Goal: Information Seeking & Learning: Learn about a topic

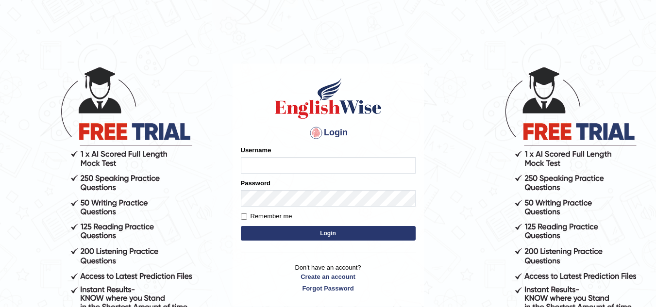
drag, startPoint x: 0, startPoint y: 0, endPoint x: 259, endPoint y: 164, distance: 306.2
click at [259, 164] on input "Username" at bounding box center [328, 165] width 175 height 16
type input "Kirti_India"
click at [338, 236] on button "Login" at bounding box center [328, 233] width 175 height 15
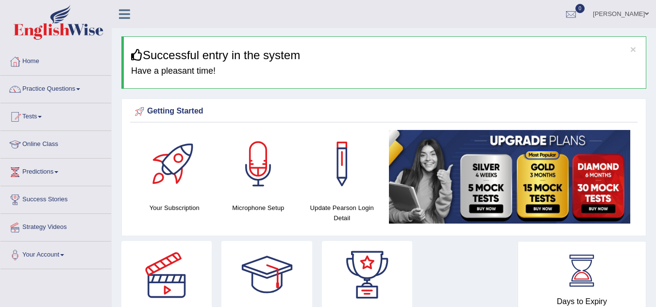
click at [80, 90] on span at bounding box center [78, 89] width 4 height 2
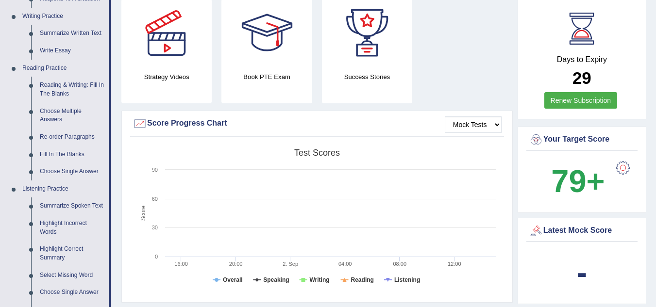
scroll to position [243, 0]
click at [73, 204] on link "Summarize Spoken Text" at bounding box center [71, 205] width 73 height 17
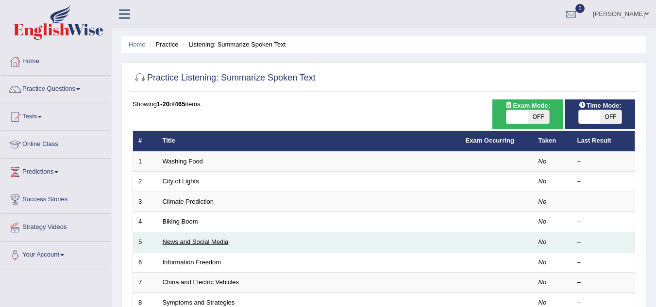
click at [205, 242] on link "News and Social Media" at bounding box center [196, 241] width 66 height 7
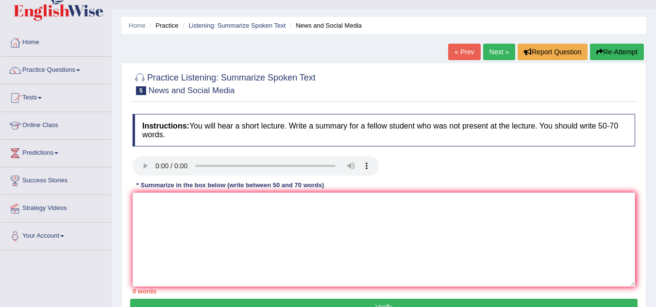
scroll to position [49, 0]
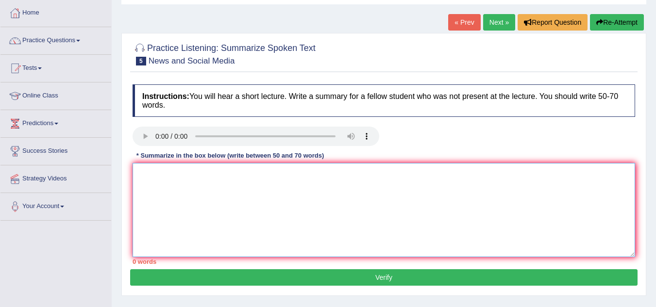
paste textarea "The speaker provided a comprehensive overview of [main topic], highlighting sev…"
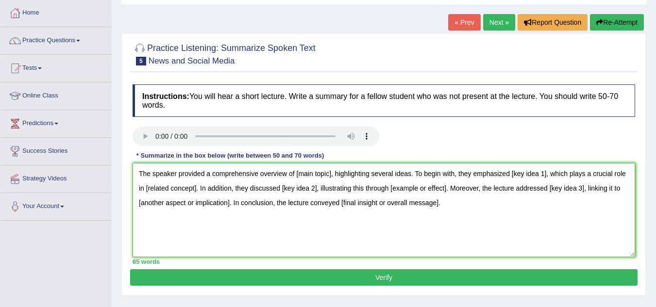
type textarea "The speaker provided a comprehensive overview of [main topic], highlighting sev…"
drag, startPoint x: 297, startPoint y: 173, endPoint x: 328, endPoint y: 176, distance: 31.2
click at [328, 176] on textarea "The speaker provided a comprehensive overview of [main topic], highlighting sev…" at bounding box center [383, 210] width 502 height 94
drag, startPoint x: 521, startPoint y: 174, endPoint x: 552, endPoint y: 175, distance: 31.1
click at [552, 175] on textarea "The speaker provided a comprehensive overview of [smart phone], highlighting se…" at bounding box center [383, 210] width 502 height 94
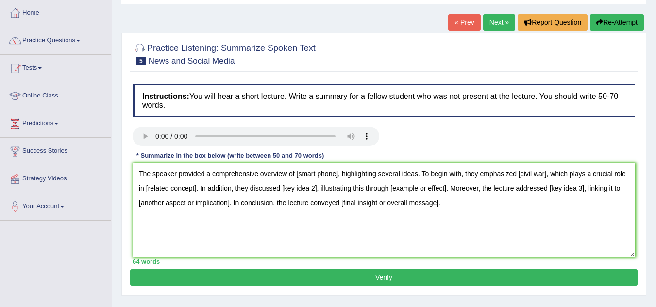
drag, startPoint x: 148, startPoint y: 188, endPoint x: 194, endPoint y: 191, distance: 46.7
click at [194, 191] on textarea "The speaker provided a comprehensive overview of [smart phone], highlighting se…" at bounding box center [383, 210] width 502 height 94
drag, startPoint x: 284, startPoint y: 186, endPoint x: 313, endPoint y: 188, distance: 28.7
click at [313, 188] on textarea "The speaker provided a comprehensive overview of [smart phone], highlighting se…" at bounding box center [383, 210] width 502 height 94
drag, startPoint x: 398, startPoint y: 189, endPoint x: 451, endPoint y: 190, distance: 52.4
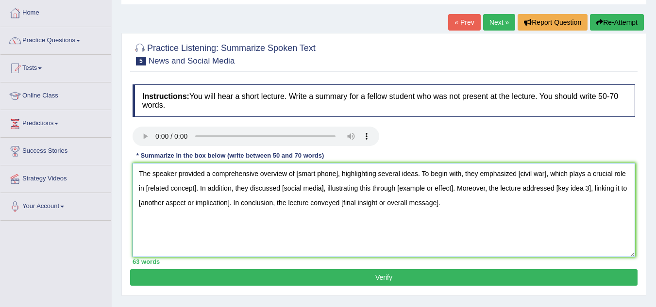
click at [451, 190] on textarea "The speaker provided a comprehensive overview of [smart phone], highlighting se…" at bounding box center [383, 210] width 502 height 94
click at [406, 188] on textarea "The speaker provided a comprehensive overview of [smart phone], highlighting se…" at bounding box center [383, 210] width 502 height 94
drag, startPoint x: 543, startPoint y: 189, endPoint x: 574, endPoint y: 190, distance: 30.1
click at [574, 190] on textarea "The speaker provided a comprehensive overview of [smart phone], highlighting se…" at bounding box center [383, 210] width 502 height 94
drag, startPoint x: 341, startPoint y: 202, endPoint x: 436, endPoint y: 205, distance: 95.1
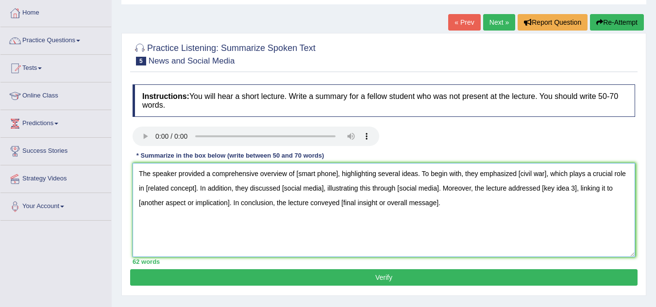
click at [436, 205] on textarea "The speaker provided a comprehensive overview of [smart phone], highlighting se…" at bounding box center [383, 210] width 502 height 94
click at [410, 226] on textarea "The speaker provided a comprehensive overview of [smart phone], highlighting se…" at bounding box center [383, 210] width 502 height 94
drag, startPoint x: 343, startPoint y: 201, endPoint x: 435, endPoint y: 204, distance: 92.2
click at [435, 204] on textarea "The speaker provided a comprehensive overview of [smart phone], highlighting se…" at bounding box center [383, 210] width 502 height 94
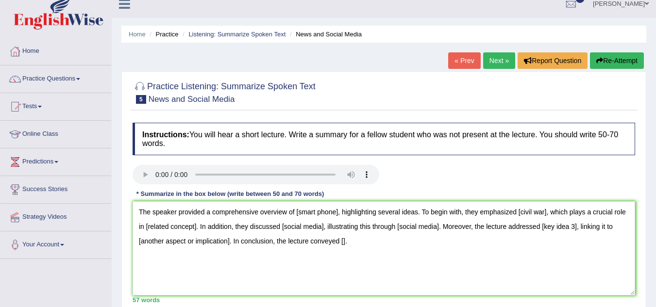
scroll to position [0, 0]
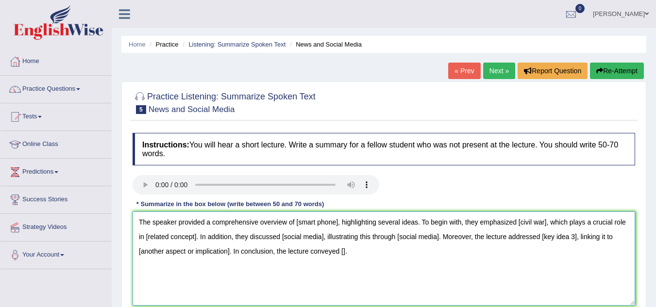
drag, startPoint x: 149, startPoint y: 236, endPoint x: 194, endPoint y: 235, distance: 44.2
click at [194, 235] on textarea "The speaker provided a comprehensive overview of [smart phone], highlighting se…" at bounding box center [383, 259] width 502 height 94
click at [153, 237] on textarea "The speaker provided a comprehensive overview of [smart phone], highlighting se…" at bounding box center [383, 259] width 502 height 94
drag, startPoint x: 147, startPoint y: 236, endPoint x: 196, endPoint y: 238, distance: 49.1
click at [196, 238] on textarea "The speaker provided a comprehensive overview of [smart phone], highlighting se…" at bounding box center [383, 259] width 502 height 94
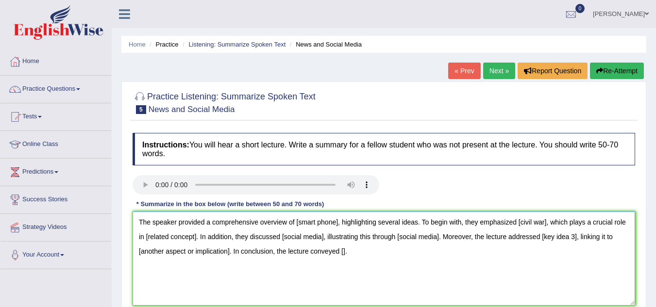
click at [195, 238] on textarea "The speaker provided a comprehensive overview of [smart phone], highlighting se…" at bounding box center [383, 259] width 502 height 94
drag, startPoint x: 148, startPoint y: 236, endPoint x: 194, endPoint y: 236, distance: 46.1
click at [194, 236] on textarea "The speaker provided a comprehensive overview of [smart phone], highlighting se…" at bounding box center [383, 259] width 502 height 94
drag, startPoint x: 270, startPoint y: 237, endPoint x: 304, endPoint y: 237, distance: 34.5
click at [304, 237] on textarea "The speaker provided a comprehensive overview of [smart phone], highlighting se…" at bounding box center [383, 259] width 502 height 94
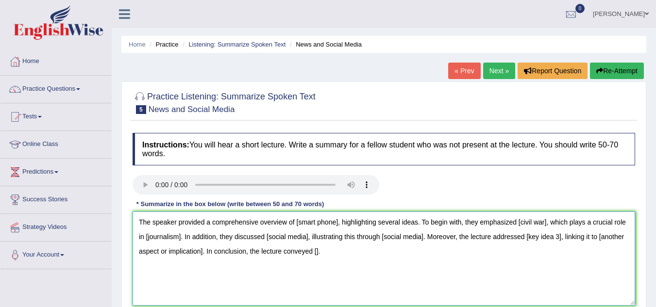
click at [369, 246] on textarea "The speaker provided a comprehensive overview of [smart phone], highlighting se…" at bounding box center [383, 259] width 502 height 94
drag, startPoint x: 269, startPoint y: 237, endPoint x: 307, endPoint y: 238, distance: 38.3
click at [307, 238] on textarea "The speaker provided a comprehensive overview of [smart phone], highlighting se…" at bounding box center [383, 259] width 502 height 94
click at [307, 235] on textarea "The speaker provided a comprehensive overview of [smart phone], highlighting se…" at bounding box center [383, 259] width 502 height 94
click at [271, 236] on textarea "The speaker provided a comprehensive overview of [smart phone], highlighting se…" at bounding box center [383, 259] width 502 height 94
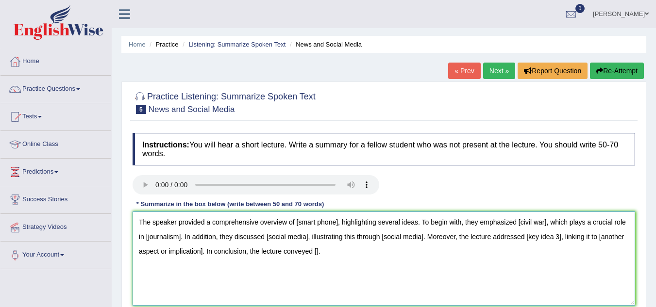
drag, startPoint x: 270, startPoint y: 236, endPoint x: 304, endPoint y: 235, distance: 34.5
click at [304, 235] on textarea "The speaker provided a comprehensive overview of [smart phone], highlighting se…" at bounding box center [383, 259] width 502 height 94
drag, startPoint x: 521, startPoint y: 237, endPoint x: 552, endPoint y: 235, distance: 31.1
click at [552, 235] on textarea "The speaker provided a comprehensive overview of [smart phone], highlighting se…" at bounding box center [383, 259] width 502 height 94
drag, startPoint x: 602, startPoint y: 237, endPoint x: 199, endPoint y: 254, distance: 403.1
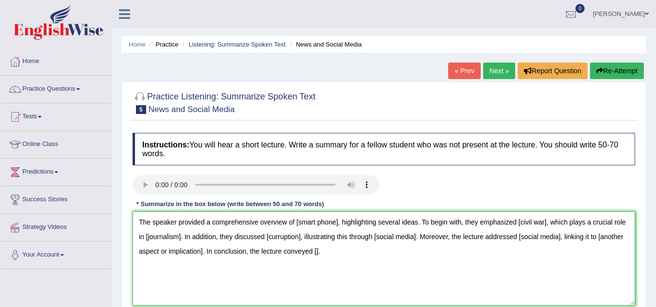
click at [199, 254] on textarea "The speaker provided a comprehensive overview of [smart phone], highlighting se…" at bounding box center [383, 259] width 502 height 94
click at [283, 252] on textarea "The speaker provided a comprehensive overview of [smart phone], highlighting se…" at bounding box center [383, 259] width 502 height 94
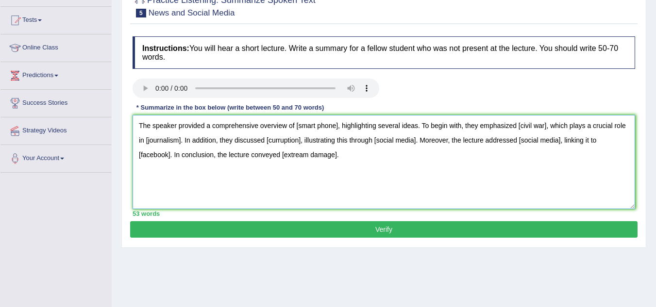
scroll to position [97, 0]
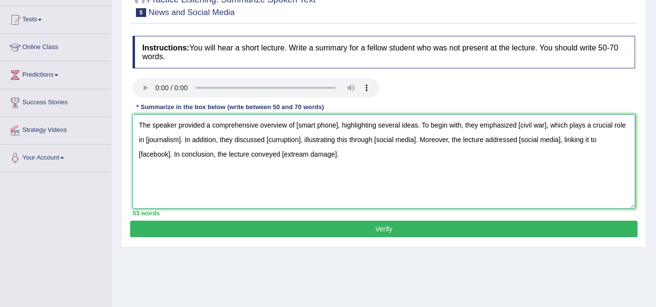
type textarea "The speaker provided a comprehensive overview of [smart phone], highlighting se…"
click at [375, 230] on button "Verify" at bounding box center [383, 229] width 507 height 16
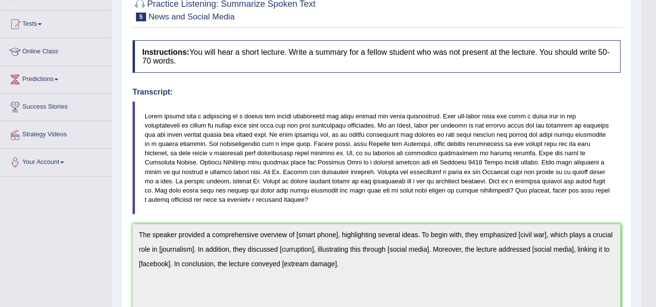
scroll to position [0, 0]
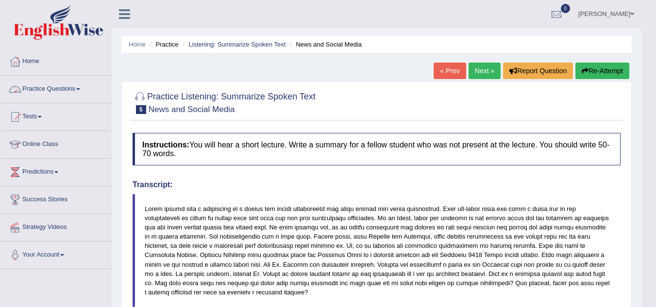
click at [82, 92] on link "Practice Questions" at bounding box center [55, 88] width 111 height 24
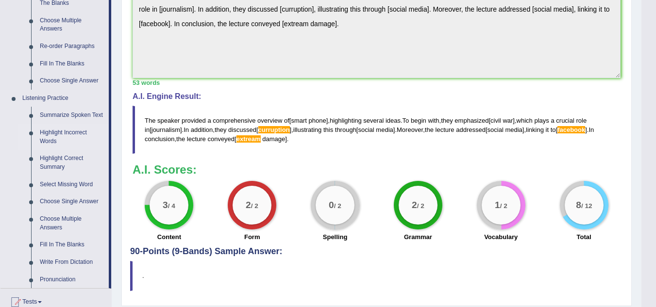
scroll to position [340, 0]
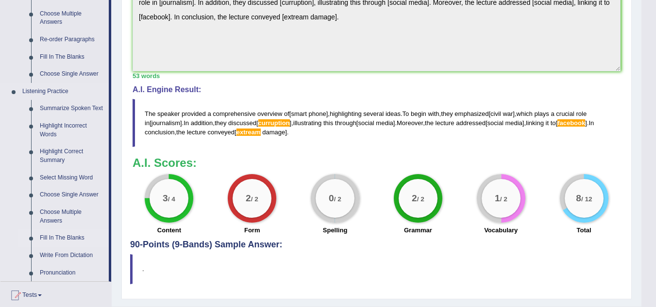
click at [66, 239] on link "Fill In The Blanks" at bounding box center [71, 238] width 73 height 17
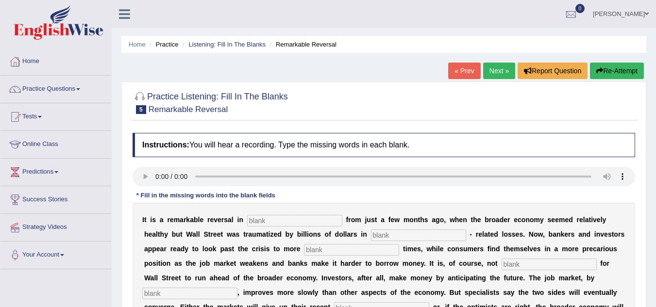
click at [255, 222] on input "text" at bounding box center [294, 221] width 95 height 12
type input "attitude"
click at [377, 236] on input "text" at bounding box center [418, 236] width 95 height 12
type input "market"
click at [312, 249] on input "text" at bounding box center [351, 250] width 95 height 12
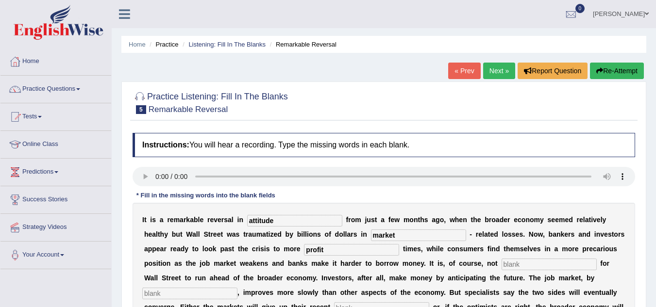
type input "profit"
click at [509, 264] on input "text" at bounding box center [548, 265] width 95 height 12
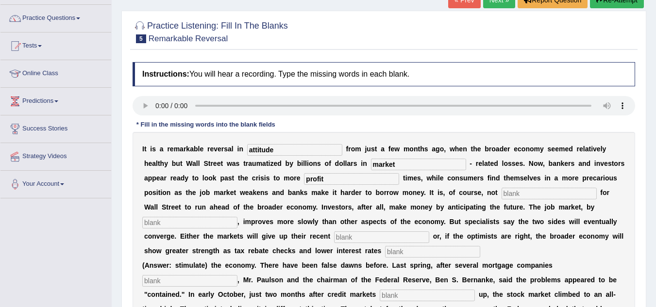
scroll to position [97, 0]
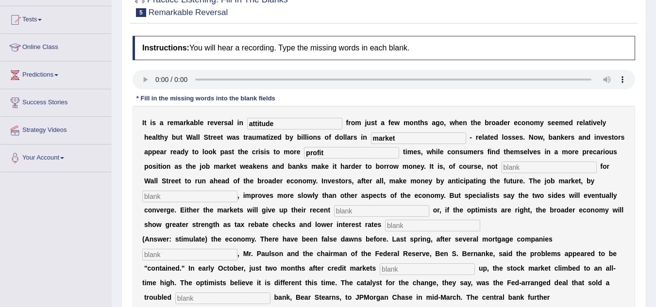
click at [189, 197] on input "text" at bounding box center [189, 197] width 95 height 12
type input "enticipating"
click at [336, 209] on input "text" at bounding box center [381, 211] width 95 height 12
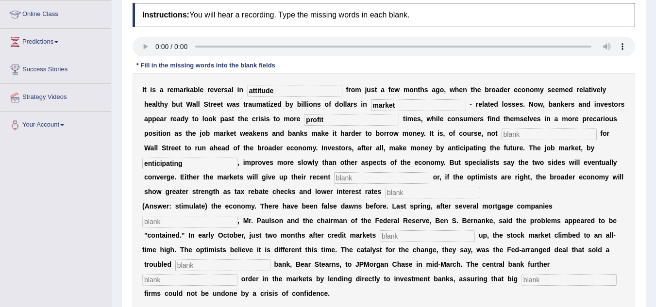
scroll to position [146, 0]
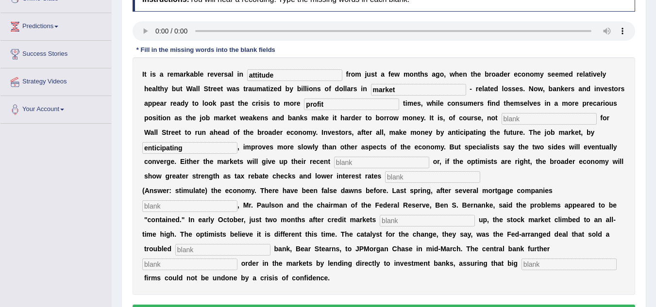
click at [341, 163] on input "text" at bounding box center [381, 163] width 95 height 12
type input "gains"
click at [395, 182] on input "text" at bounding box center [432, 177] width 95 height 12
type input "stimulating"
click at [173, 204] on input "text" at bounding box center [189, 206] width 95 height 12
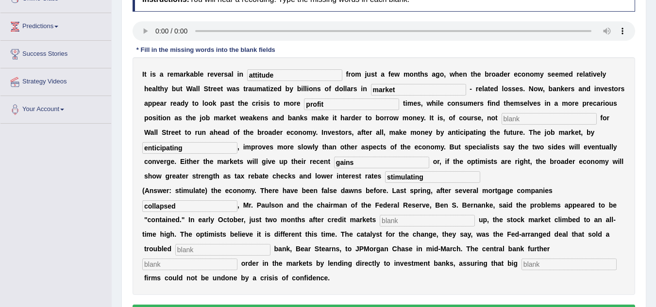
type input "collapsed"
click at [392, 222] on input "text" at bounding box center [426, 221] width 95 height 12
type input "foze up"
click at [225, 250] on input "text" at bounding box center [222, 250] width 95 height 12
click at [227, 246] on input "text" at bounding box center [222, 250] width 95 height 12
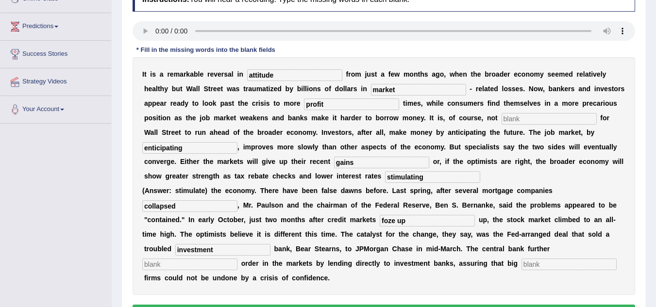
type input "investment"
click at [184, 265] on input "text" at bounding box center [189, 265] width 95 height 12
type input "restored"
click at [532, 262] on input "text" at bounding box center [568, 265] width 95 height 12
type input "security"
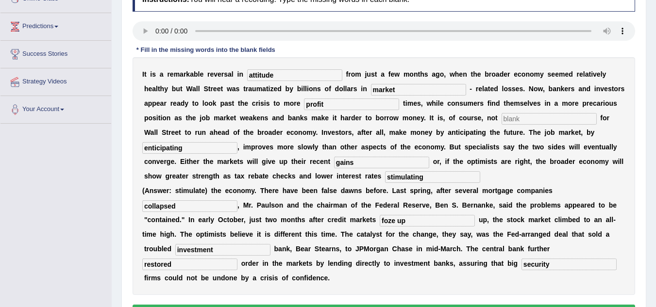
click at [400, 88] on input "market" at bounding box center [418, 90] width 95 height 12
type input "mortage"
click at [513, 120] on input "text" at bounding box center [548, 119] width 95 height 12
click at [509, 119] on input "text" at bounding box center [548, 119] width 95 height 12
click at [388, 89] on input "mortage" at bounding box center [418, 90] width 95 height 12
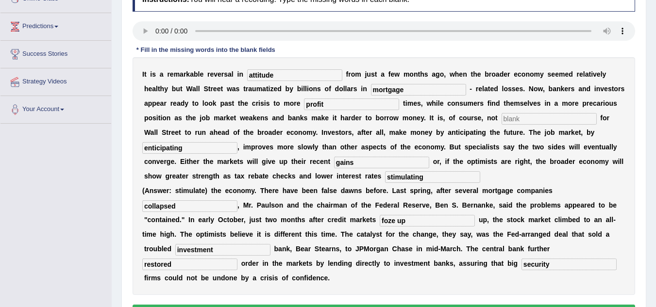
type input "mortgage"
click at [428, 178] on input "stimulating" at bounding box center [432, 177] width 95 height 12
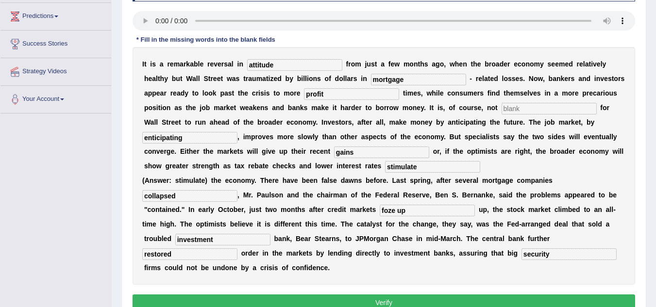
scroll to position [204, 0]
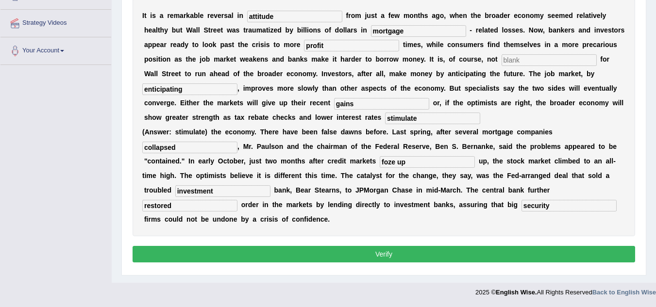
type input "stimulate"
click at [384, 250] on button "Verify" at bounding box center [383, 254] width 502 height 16
click at [387, 255] on button "Verify" at bounding box center [383, 254] width 502 height 16
click at [382, 253] on button "Verify" at bounding box center [383, 254] width 502 height 16
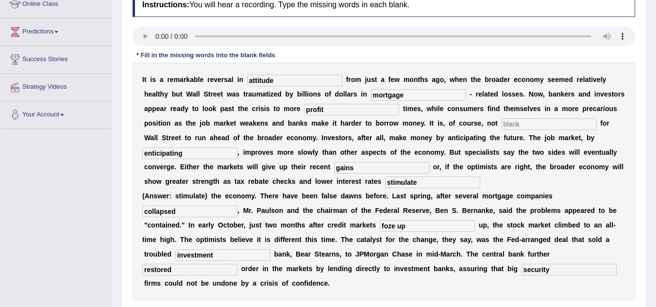
scroll to position [156, 0]
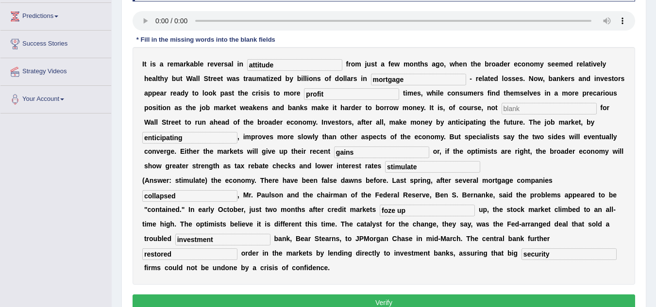
click at [509, 108] on input "text" at bounding box center [548, 109] width 95 height 12
type input "common"
click at [335, 97] on input "profit" at bounding box center [351, 94] width 95 height 12
type input "profit about"
click at [505, 110] on input "common" at bounding box center [548, 109] width 95 height 12
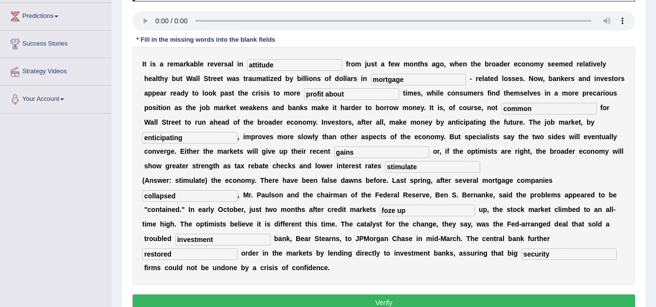
click at [503, 110] on input "common" at bounding box center [548, 109] width 95 height 12
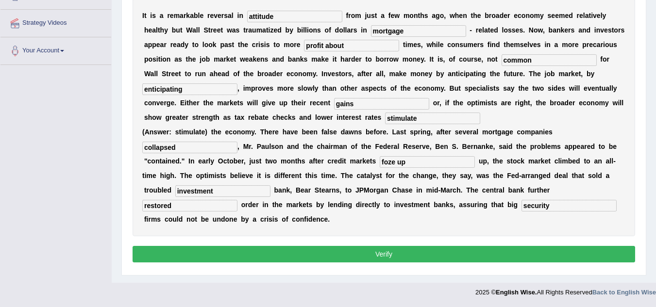
click at [400, 250] on button "Verify" at bounding box center [383, 254] width 502 height 16
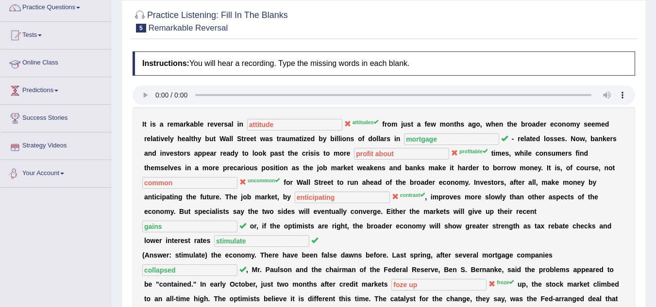
scroll to position [27, 0]
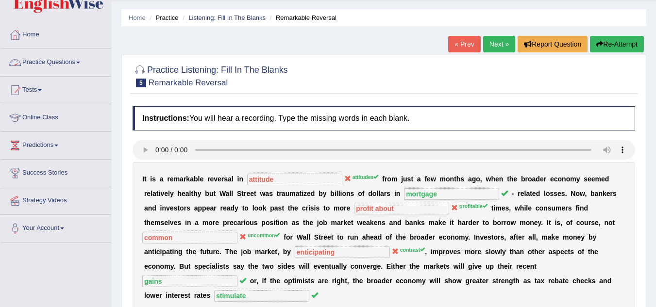
click at [78, 64] on link "Practice Questions" at bounding box center [55, 61] width 111 height 24
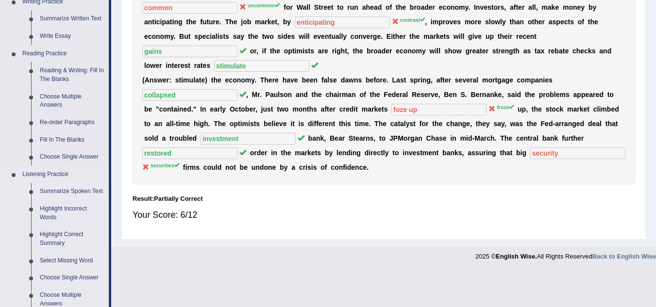
scroll to position [318, 0]
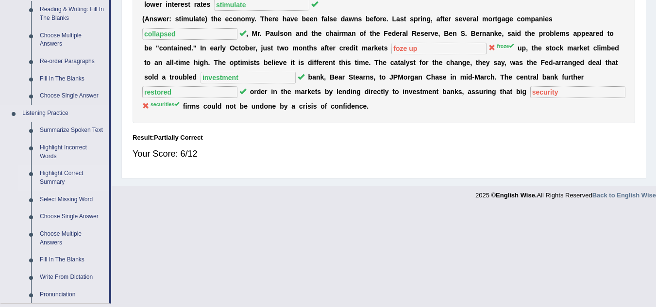
click at [62, 176] on link "Highlight Correct Summary" at bounding box center [71, 178] width 73 height 26
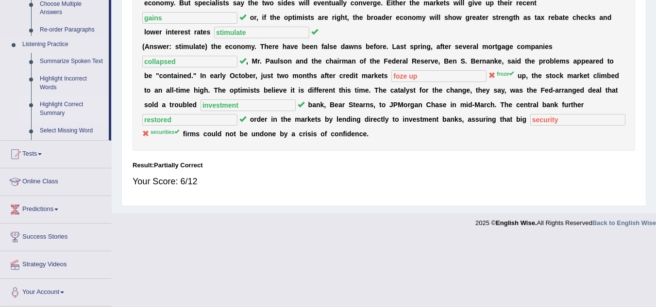
scroll to position [221, 0]
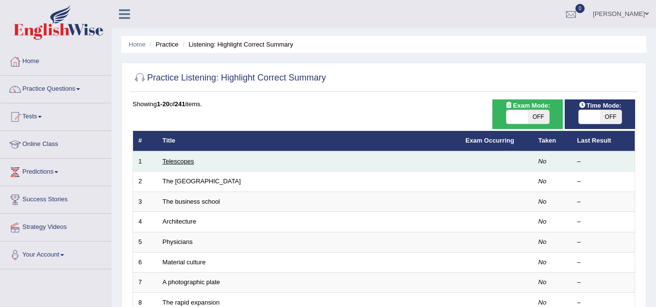
click at [181, 163] on link "Telescopes" at bounding box center [179, 161] width 32 height 7
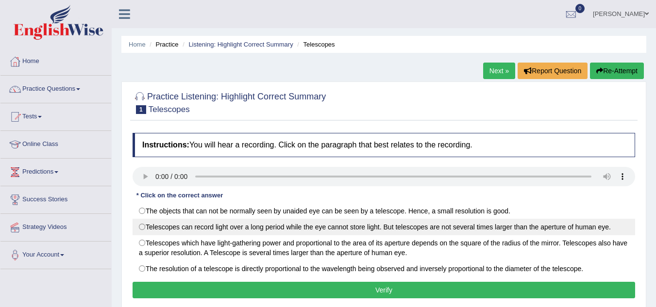
scroll to position [49, 0]
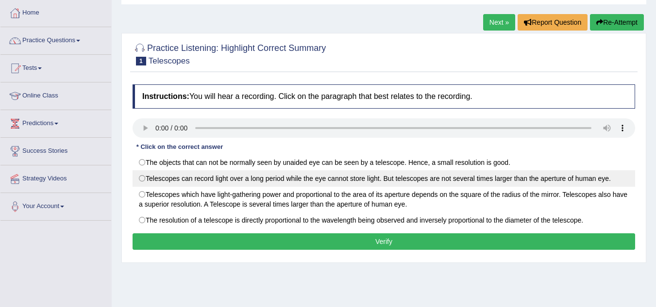
click at [143, 178] on label "Telescopes can record light over a long period while the eye cannot store light…" at bounding box center [383, 178] width 502 height 16
radio input "true"
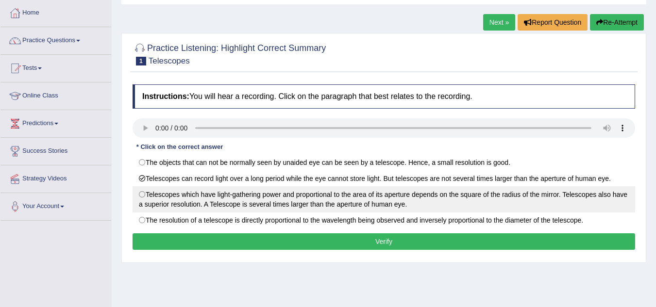
click at [141, 197] on label "Telescopes which have light-gathering power and proportional to the area of its…" at bounding box center [383, 199] width 502 height 26
radio input "true"
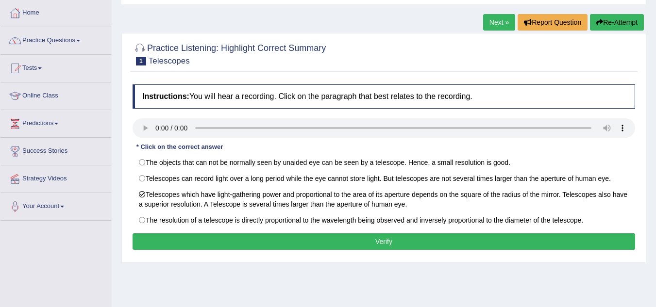
click at [383, 239] on button "Verify" at bounding box center [383, 241] width 502 height 16
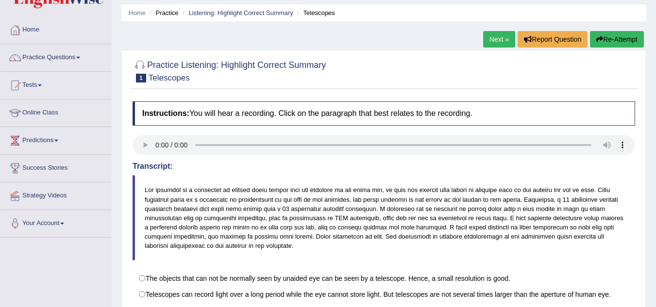
scroll to position [0, 0]
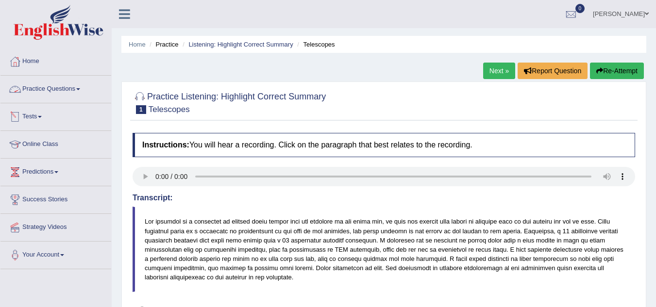
click at [48, 89] on link "Practice Questions" at bounding box center [55, 88] width 111 height 24
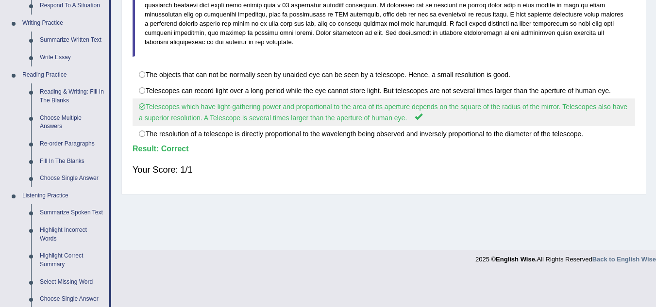
scroll to position [243, 0]
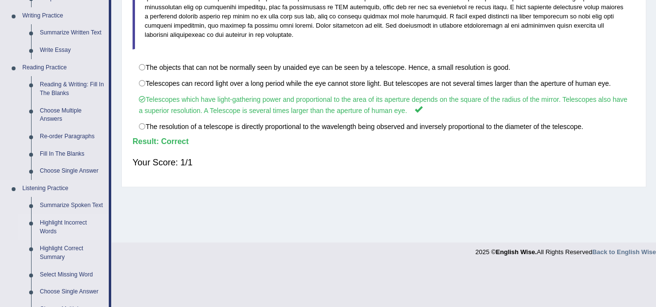
click at [54, 225] on link "Highlight Incorrect Words" at bounding box center [71, 227] width 73 height 26
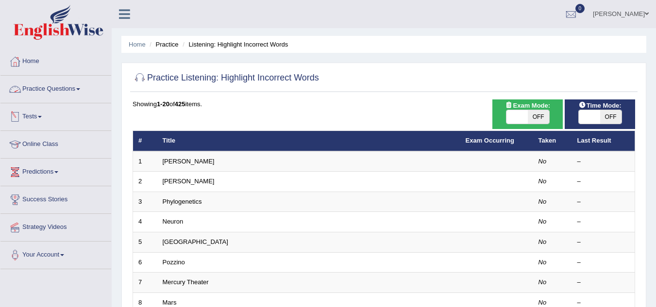
click at [78, 91] on link "Practice Questions" at bounding box center [55, 88] width 111 height 24
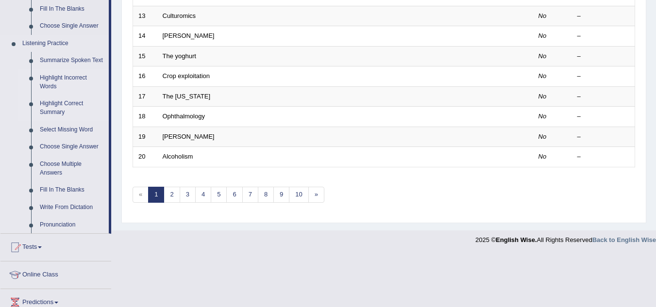
scroll to position [388, 0]
